Goal: Task Accomplishment & Management: Use online tool/utility

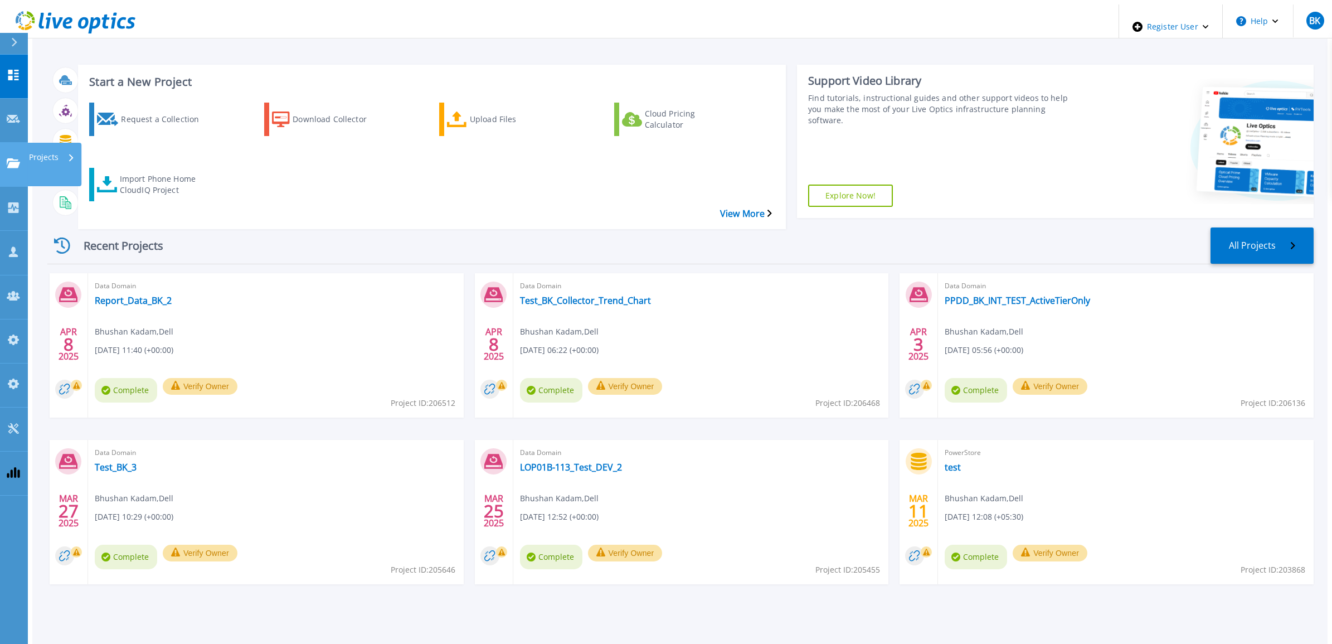
click at [31, 143] on p "Projects" at bounding box center [44, 157] width 30 height 29
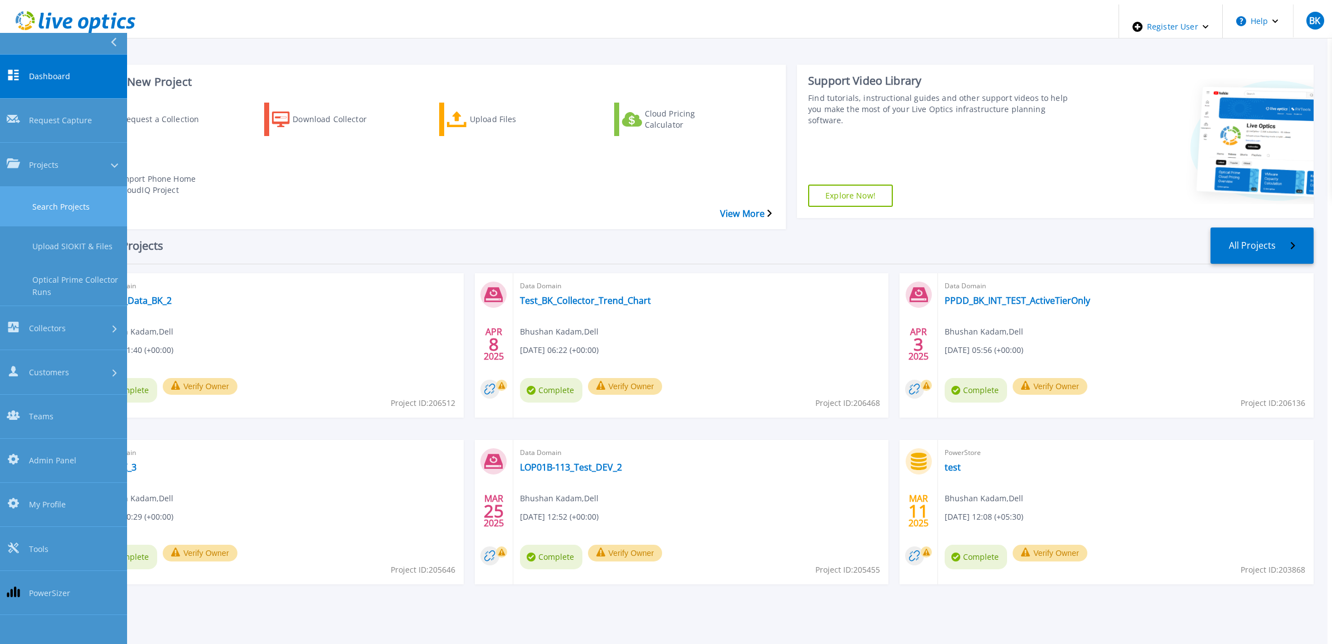
click at [64, 187] on link "Search Projects" at bounding box center [63, 207] width 127 height 40
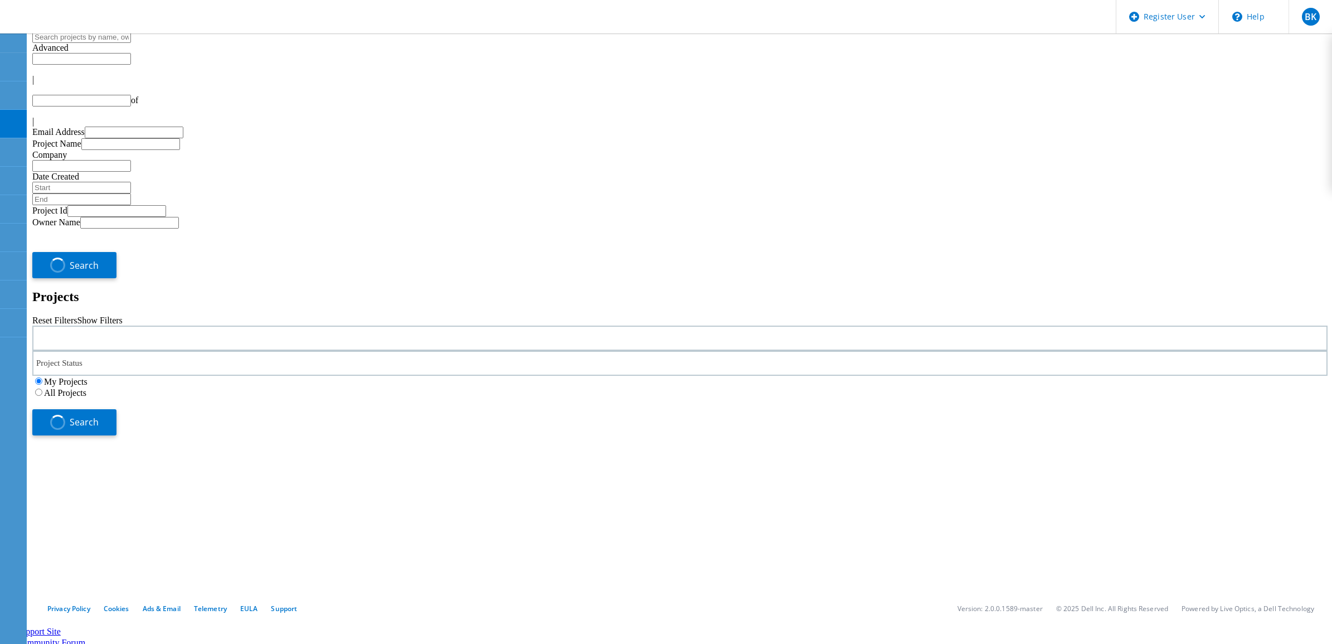
type input "1"
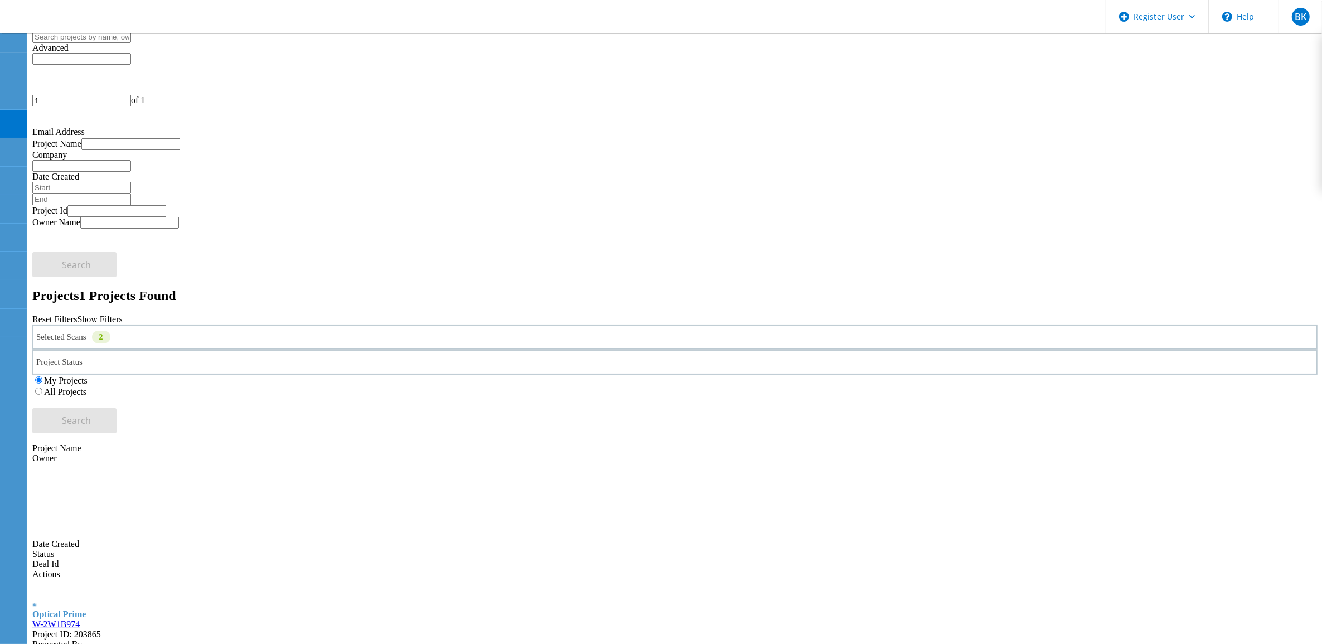
click at [157, 324] on div "Selected Scans 2" at bounding box center [674, 336] width 1285 height 25
click at [86, 387] on label "All Projects" at bounding box center [65, 391] width 42 height 9
click at [42, 387] on input "All Projects" at bounding box center [38, 390] width 7 height 7
click at [91, 414] on span "Search" at bounding box center [76, 420] width 29 height 12
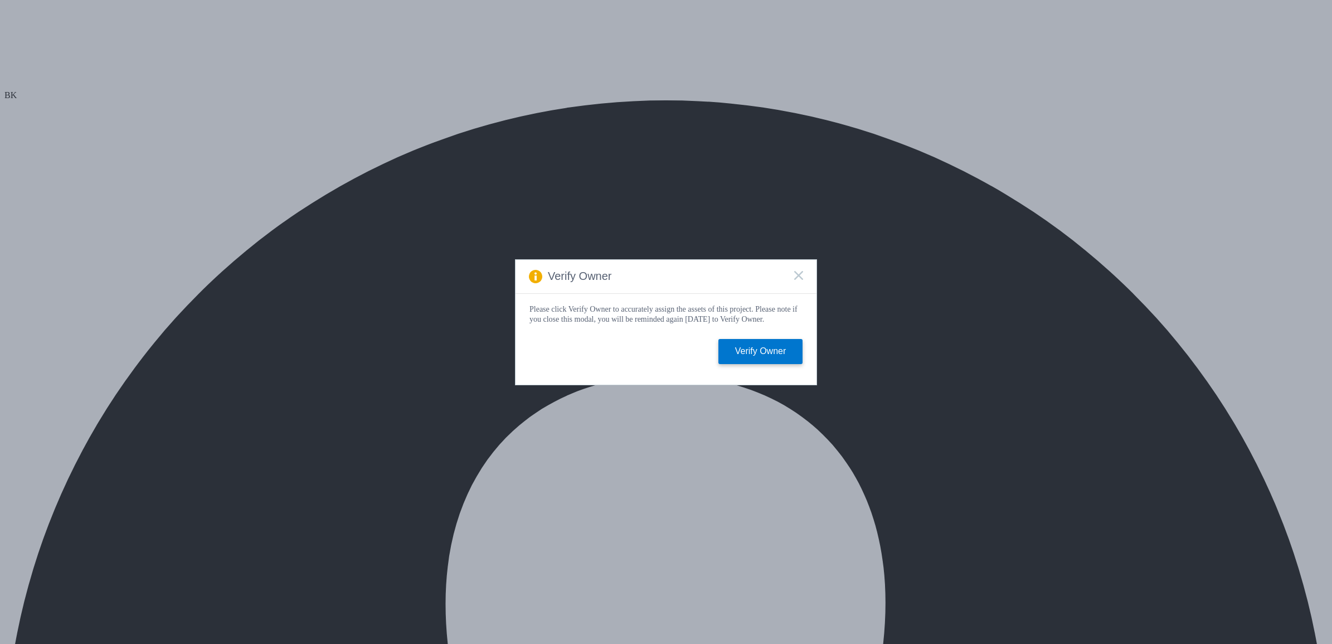
click at [798, 271] on icon at bounding box center [798, 275] width 9 height 9
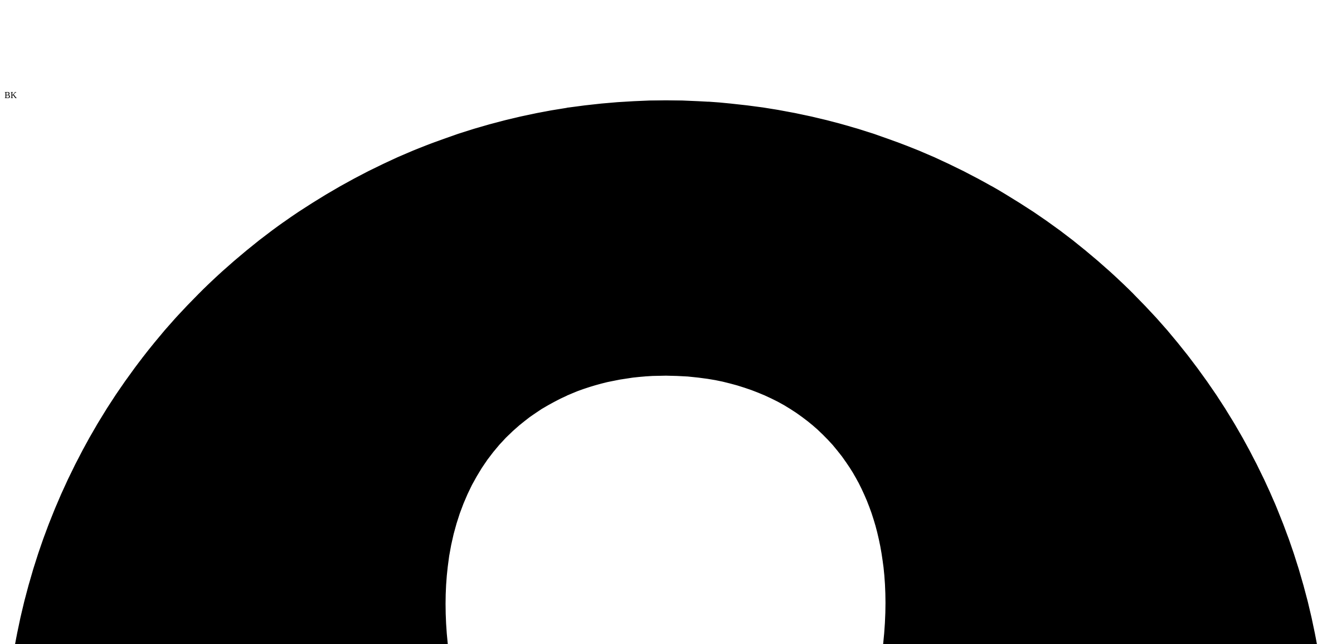
radio input "true"
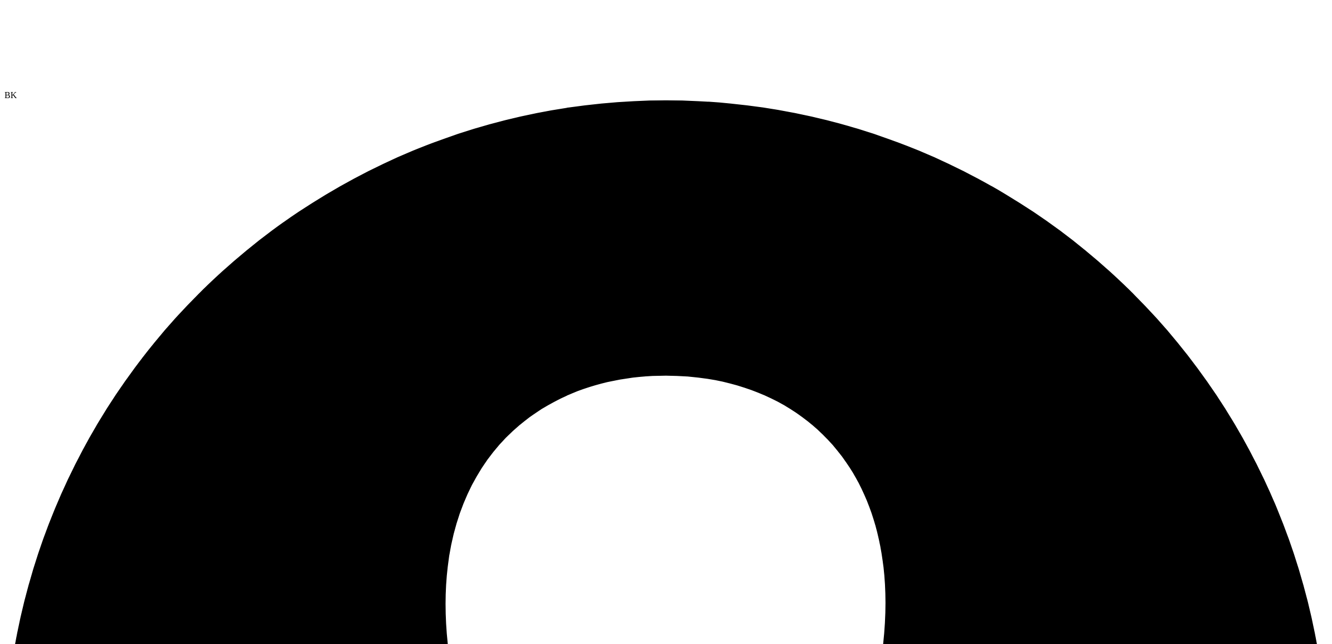
radio input "true"
radio input "false"
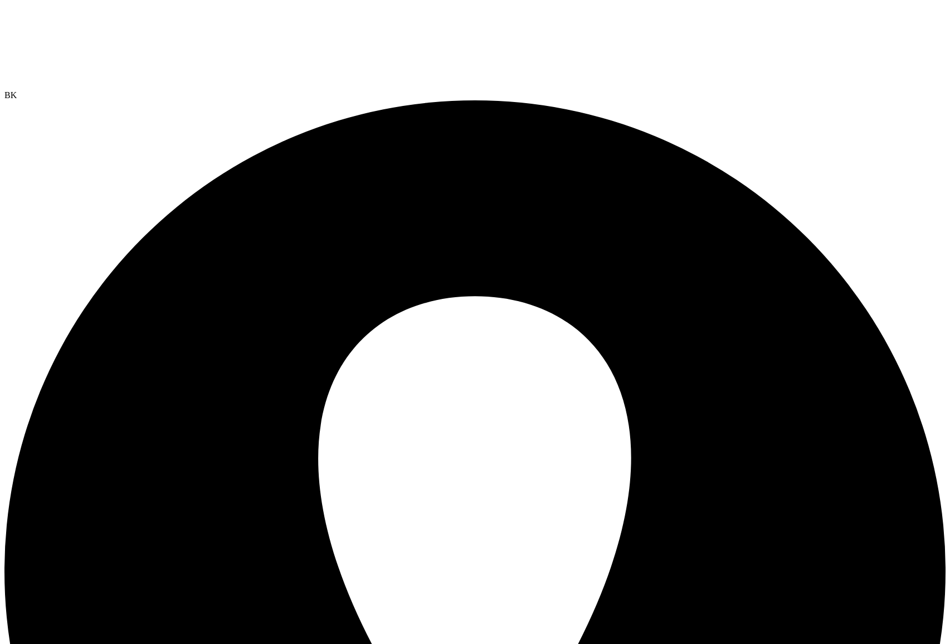
select select "USD"
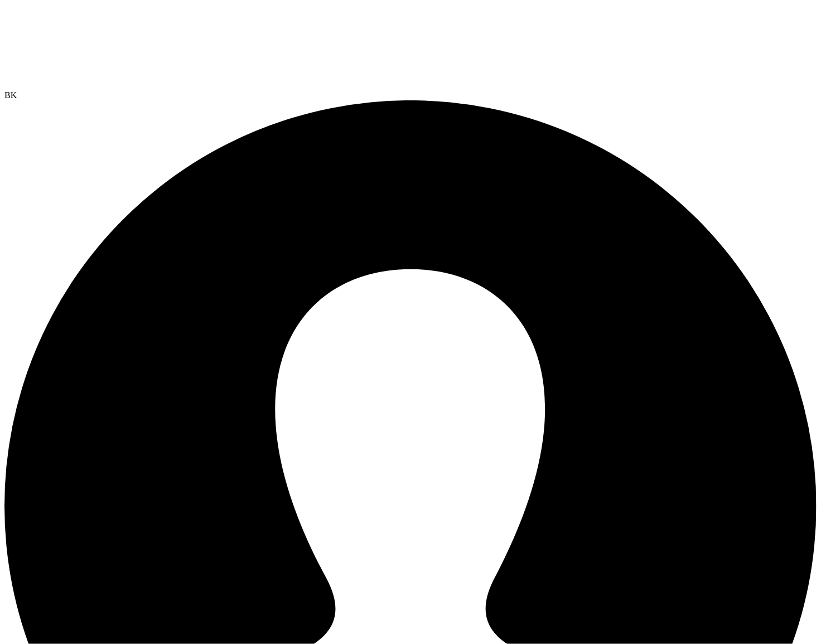
drag, startPoint x: 0, startPoint y: 0, endPoint x: 350, endPoint y: 78, distance: 358.1
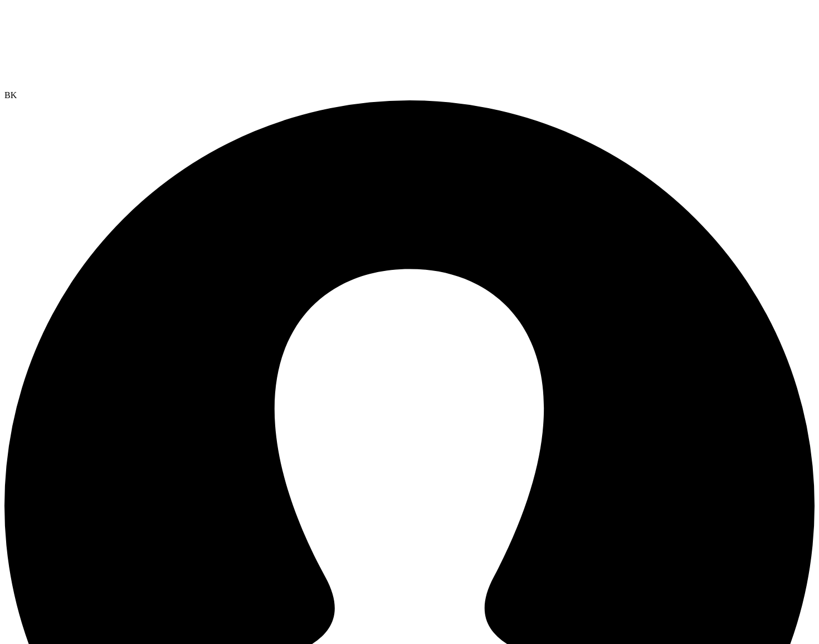
select select "USD"
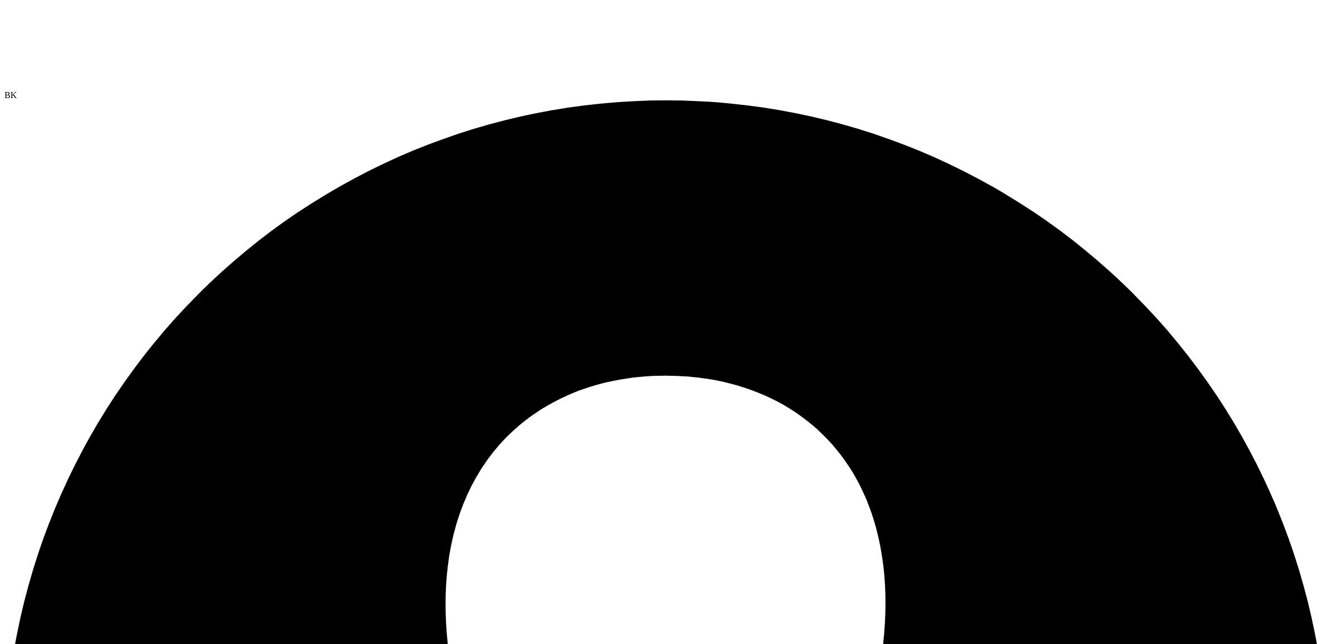
select select "USD"
